Goal: Transaction & Acquisition: Purchase product/service

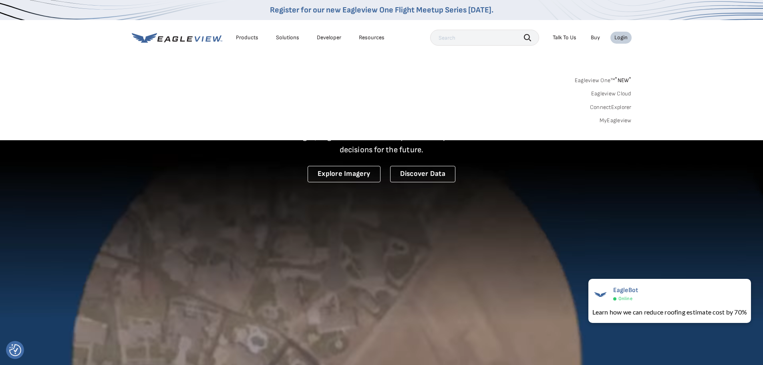
click at [602, 121] on link "MyEagleview" at bounding box center [615, 120] width 32 height 7
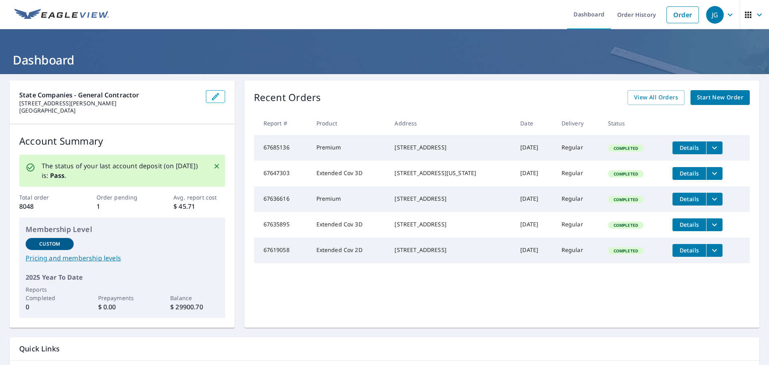
click at [720, 96] on span "Start New Order" at bounding box center [720, 98] width 46 height 10
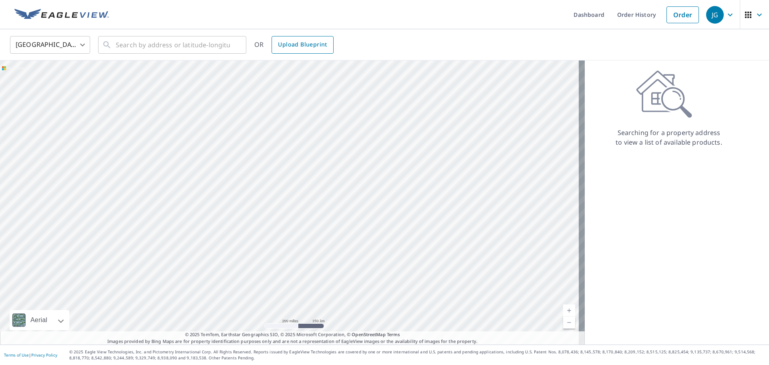
click at [300, 47] on span "Upload Blueprint" at bounding box center [302, 45] width 49 height 10
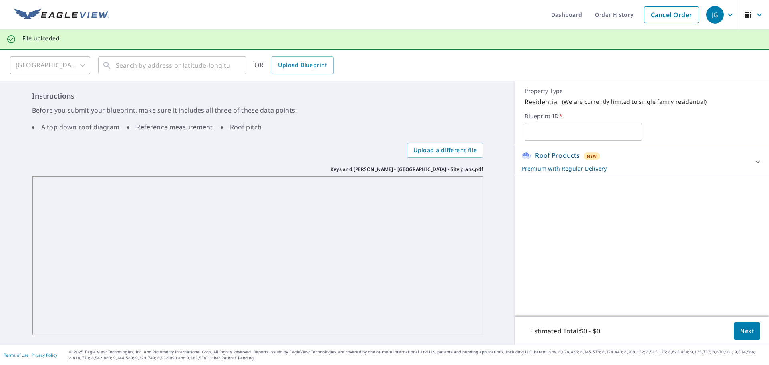
click at [745, 324] on button "Next" at bounding box center [747, 331] width 26 height 18
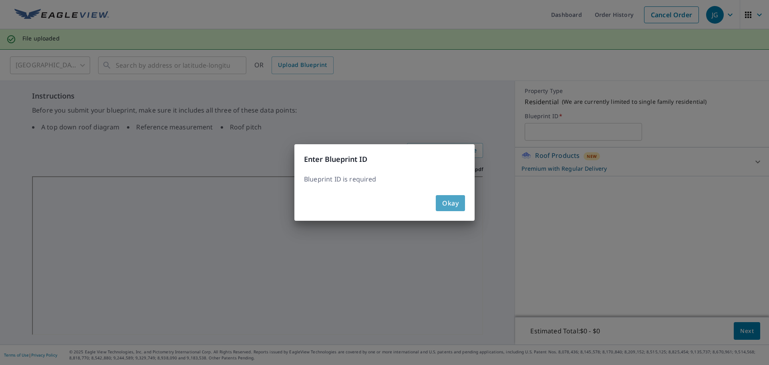
click at [441, 205] on button "Okay" at bounding box center [450, 203] width 29 height 16
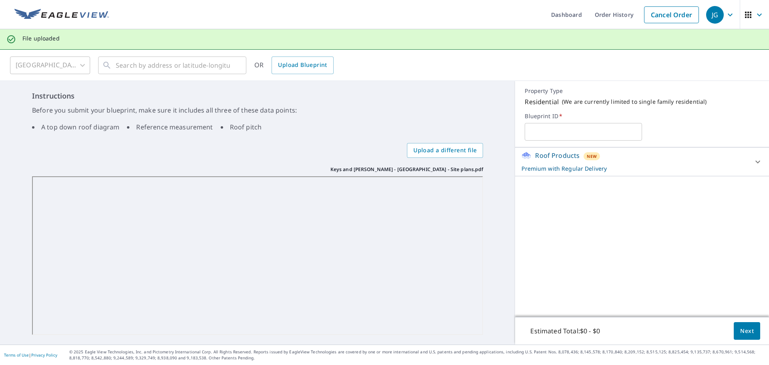
click at [542, 134] on input "text" at bounding box center [583, 132] width 117 height 22
type input "14"
click at [734, 325] on button "Next" at bounding box center [747, 331] width 26 height 18
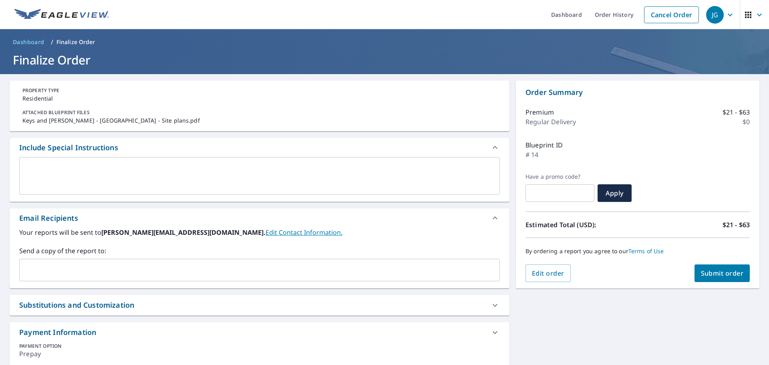
click at [738, 274] on button "Submit order" at bounding box center [722, 273] width 56 height 18
